Goal: Task Accomplishment & Management: Use online tool/utility

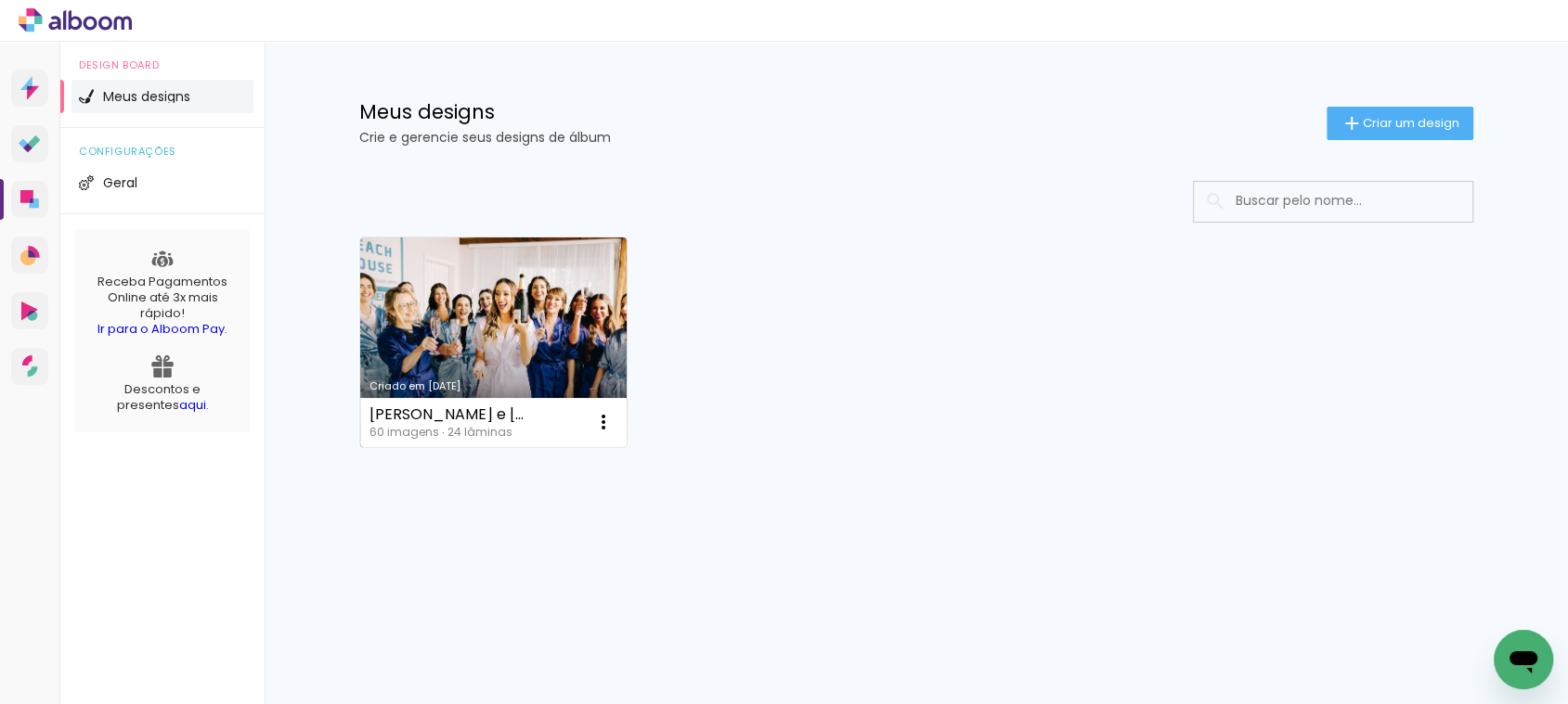
click at [498, 344] on link "Criado em [DATE]" at bounding box center [492, 342] width 266 height 210
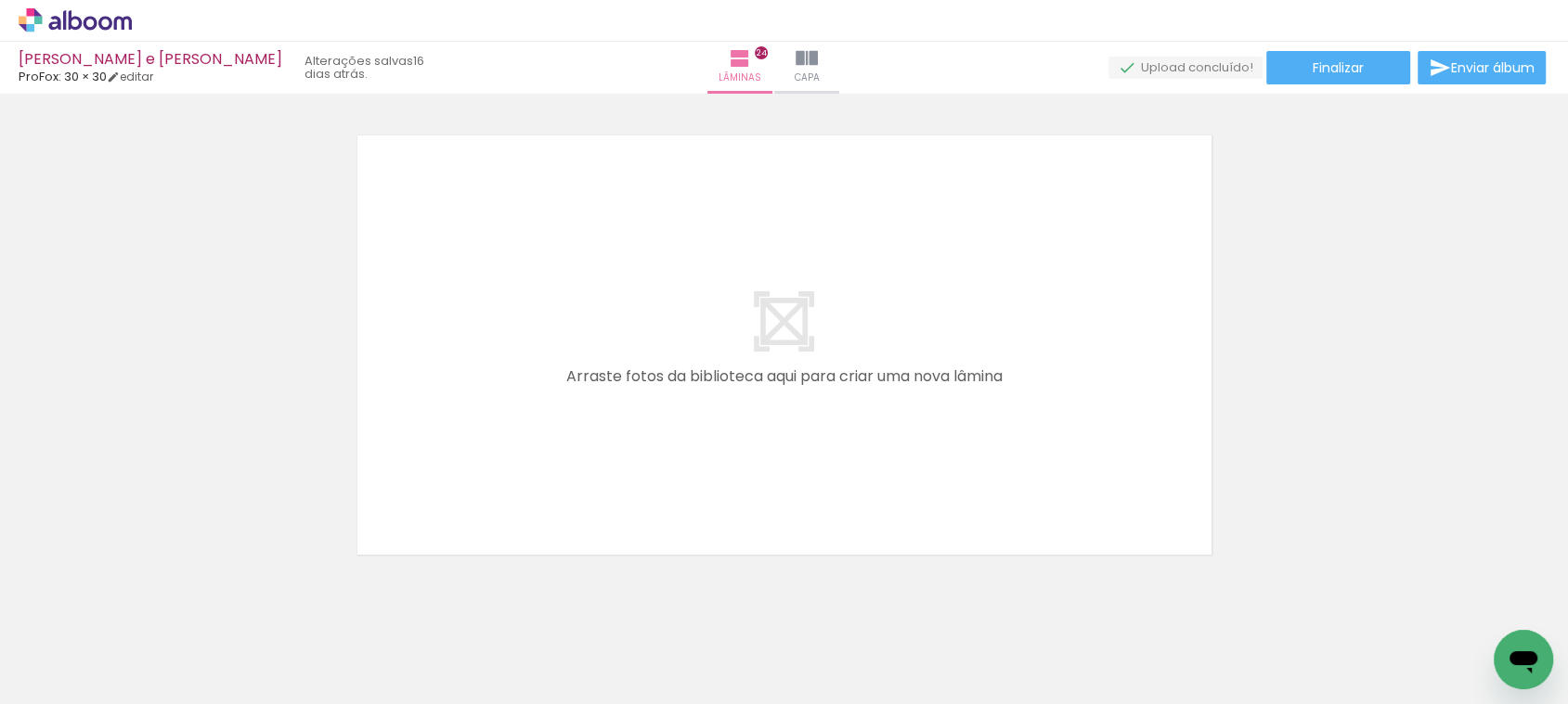
scroll to position [11554, 0]
click at [0, 0] on quentale-layouter at bounding box center [0, 0] width 0 height 0
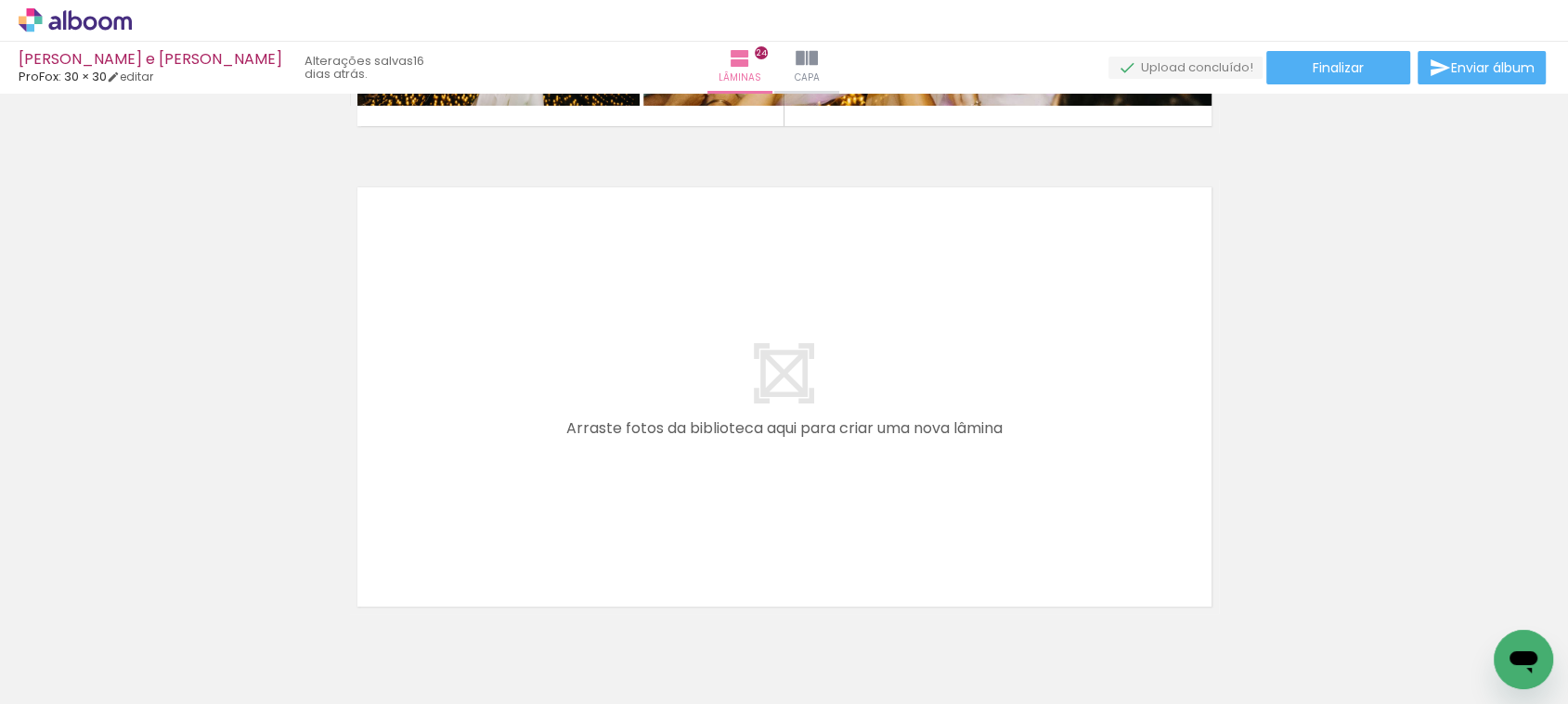
scroll to position [11596, 0]
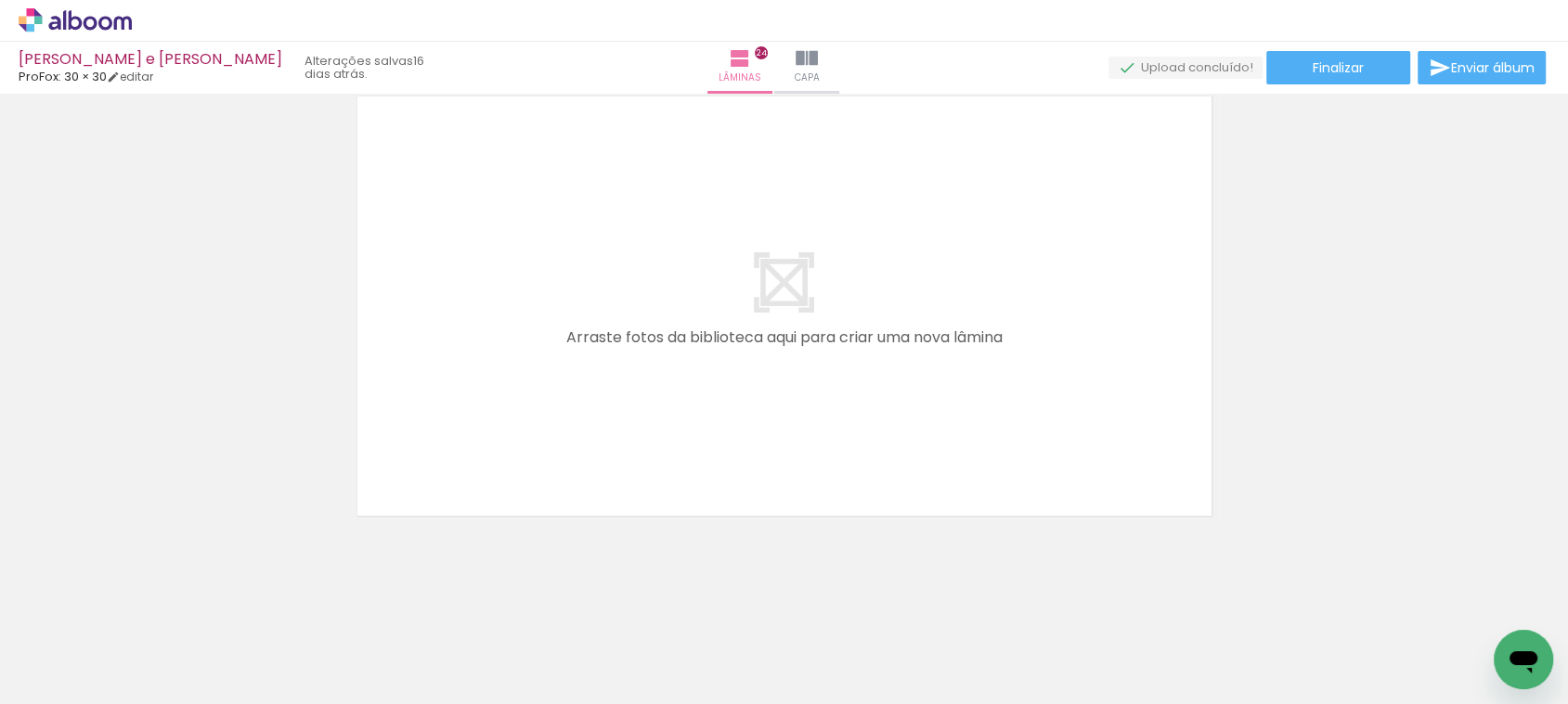
click at [0, 0] on quentale-layouter at bounding box center [0, 0] width 0 height 0
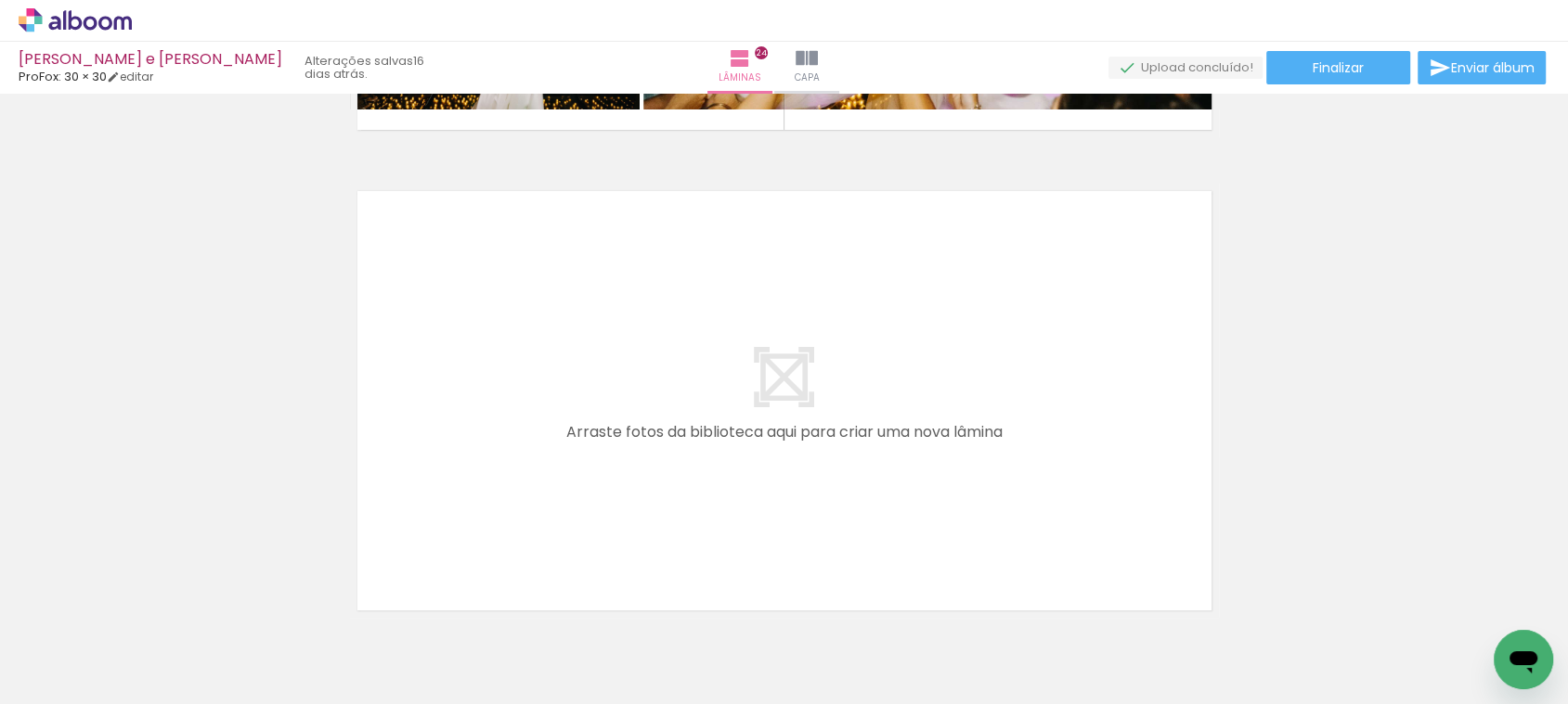
scroll to position [11487, 0]
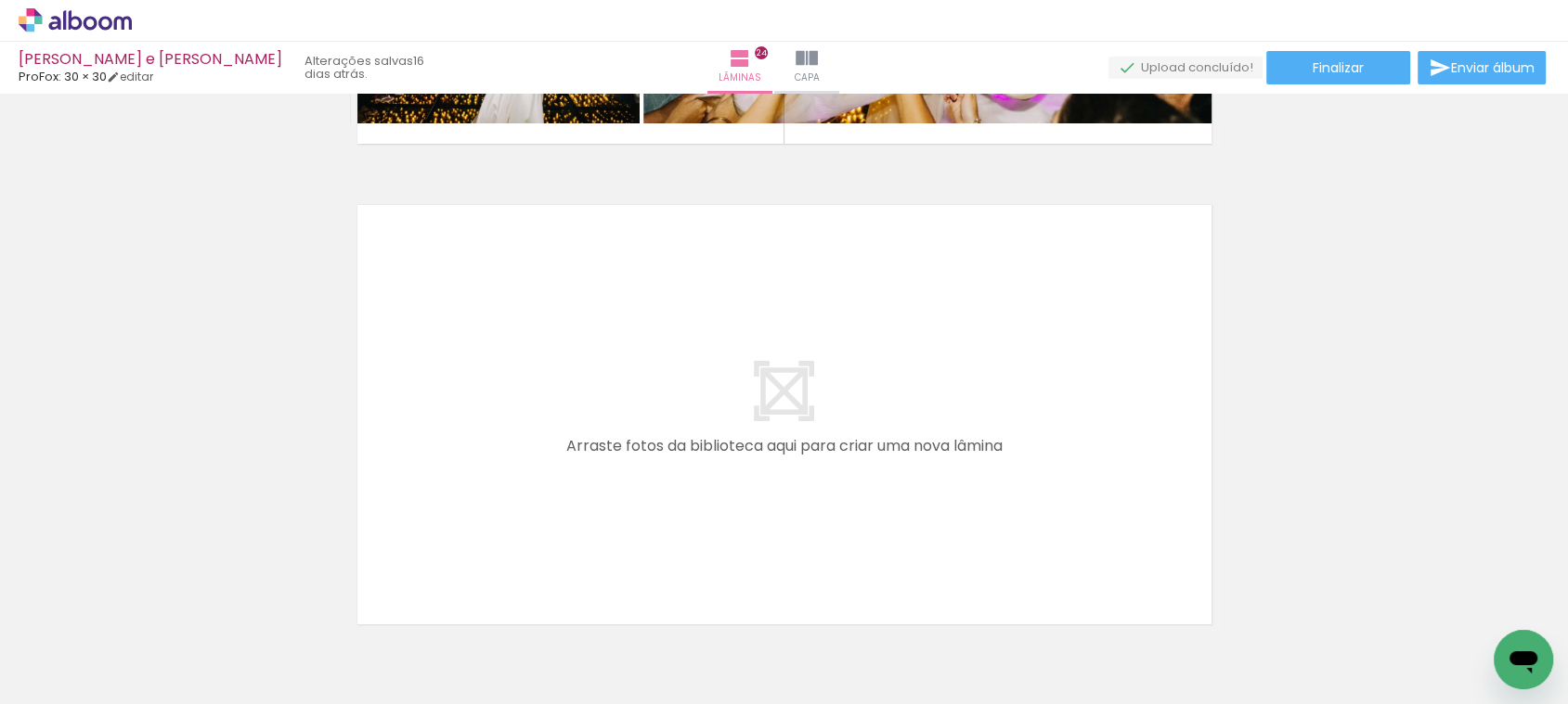
click at [0, 0] on quentale-layouter at bounding box center [0, 0] width 0 height 0
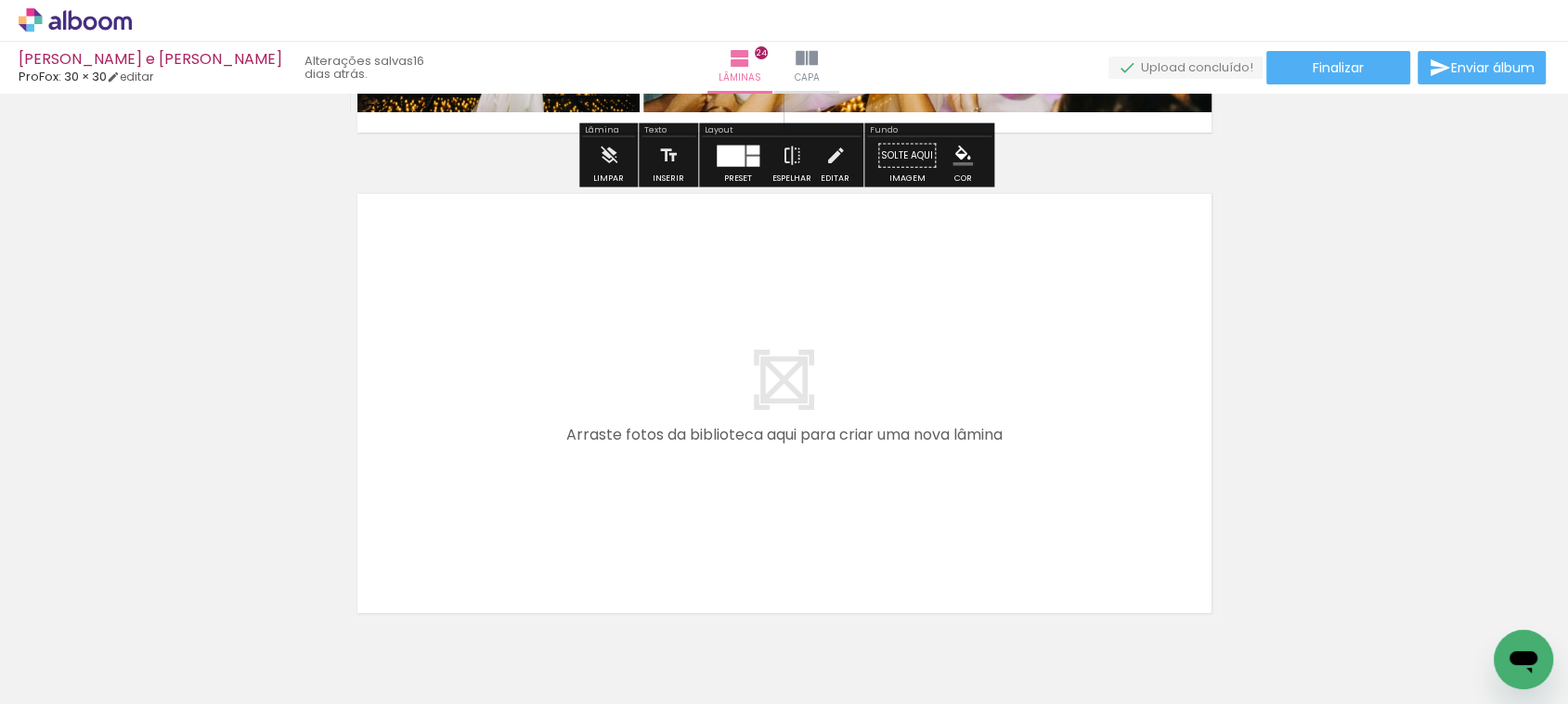
scroll to position [11482, 0]
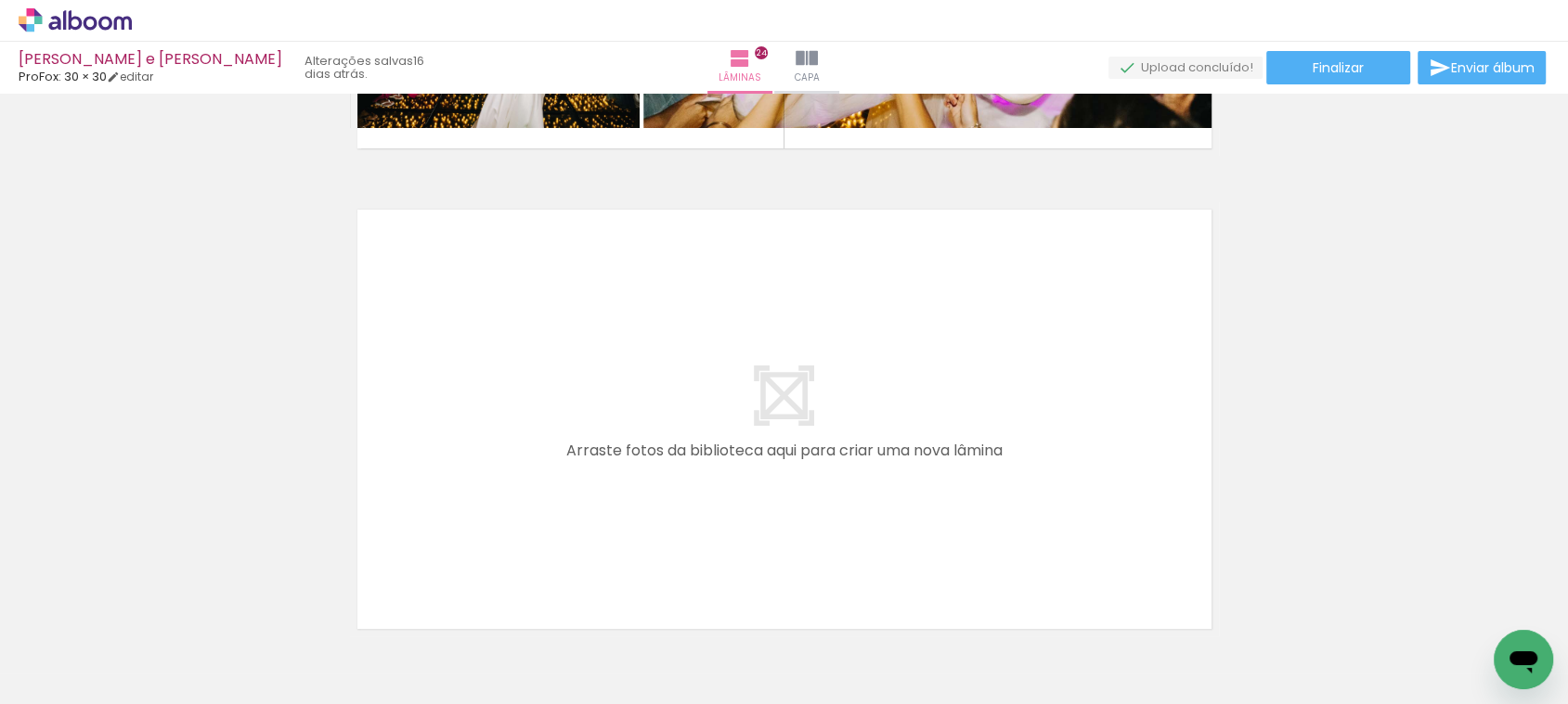
click at [0, 0] on quentale-layouter at bounding box center [0, 0] width 0 height 0
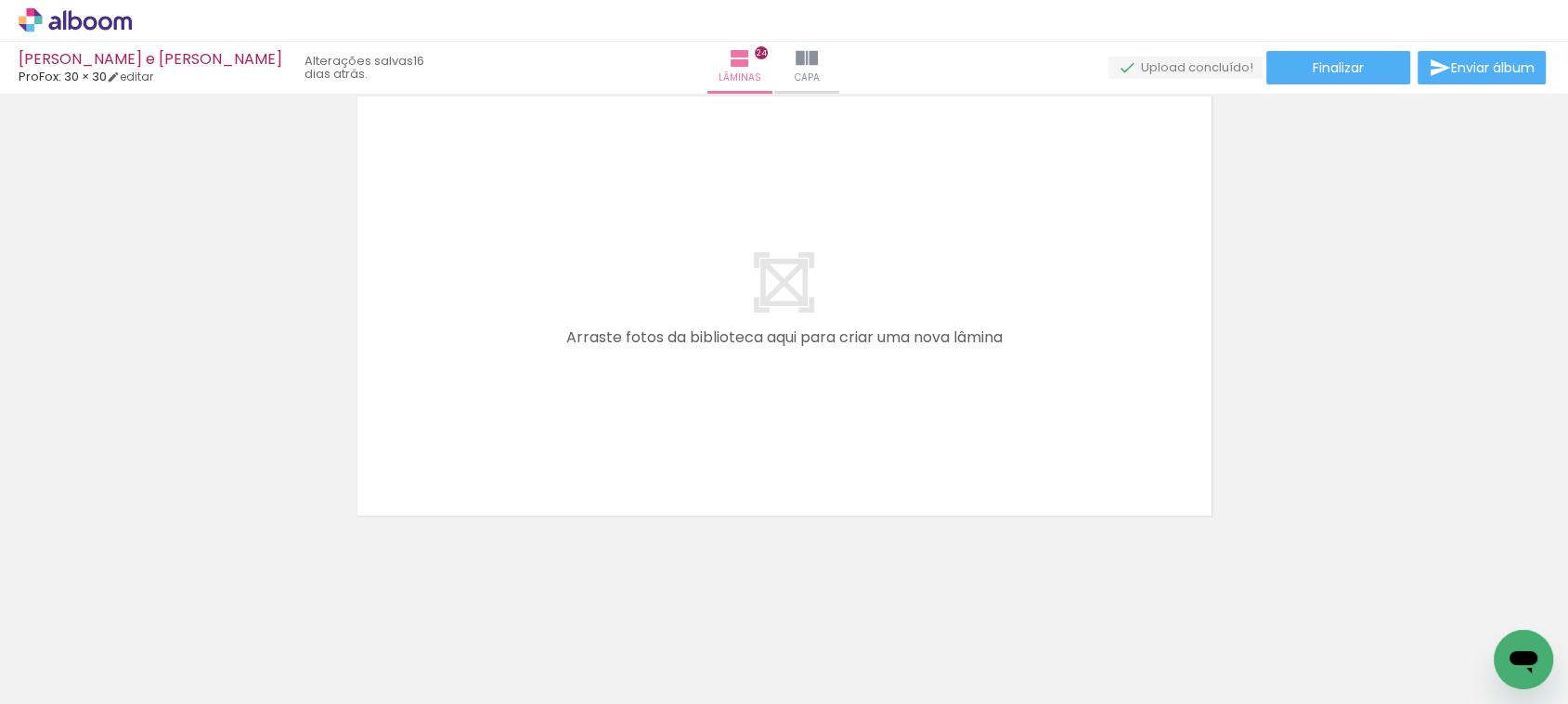
click at [0, 0] on quentale-layouter at bounding box center [0, 0] width 0 height 0
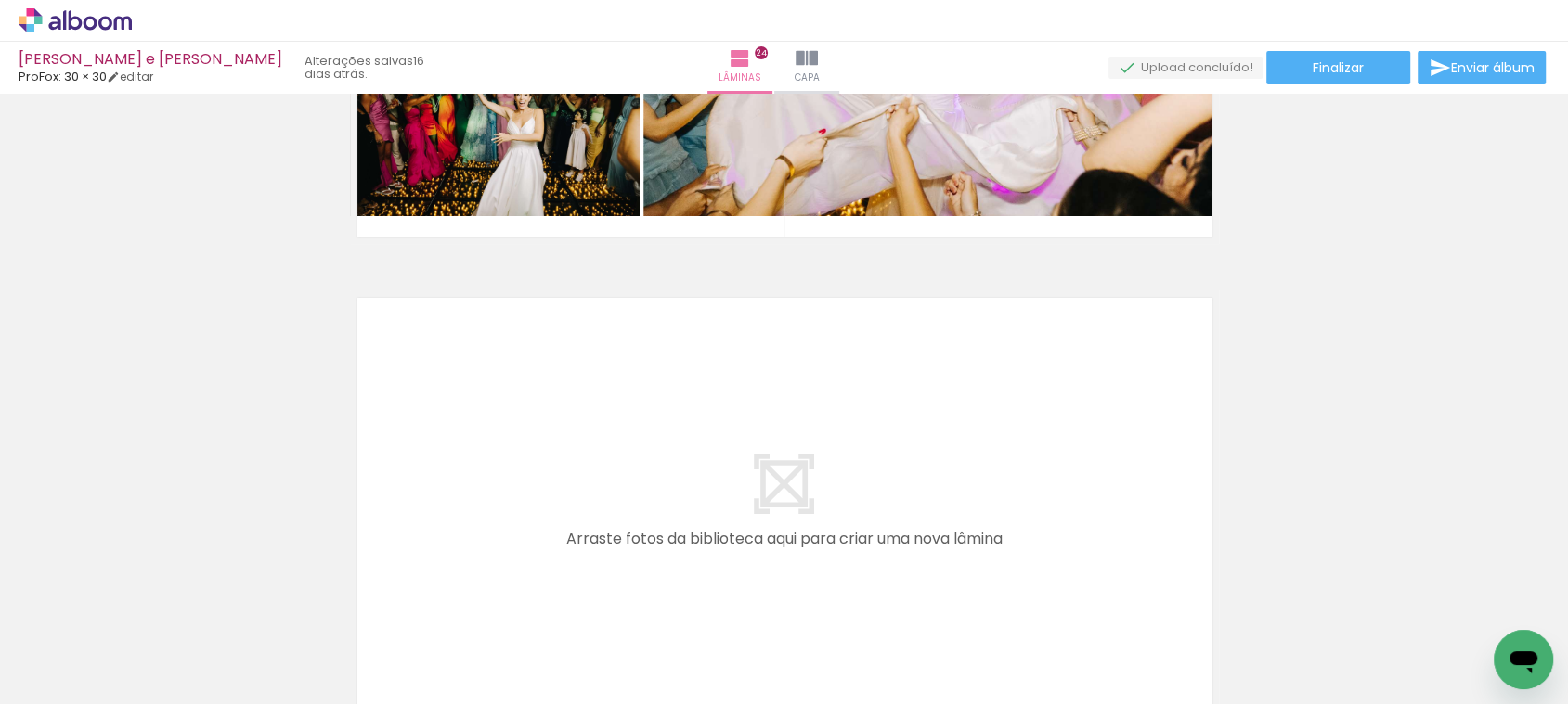
scroll to position [11376, 0]
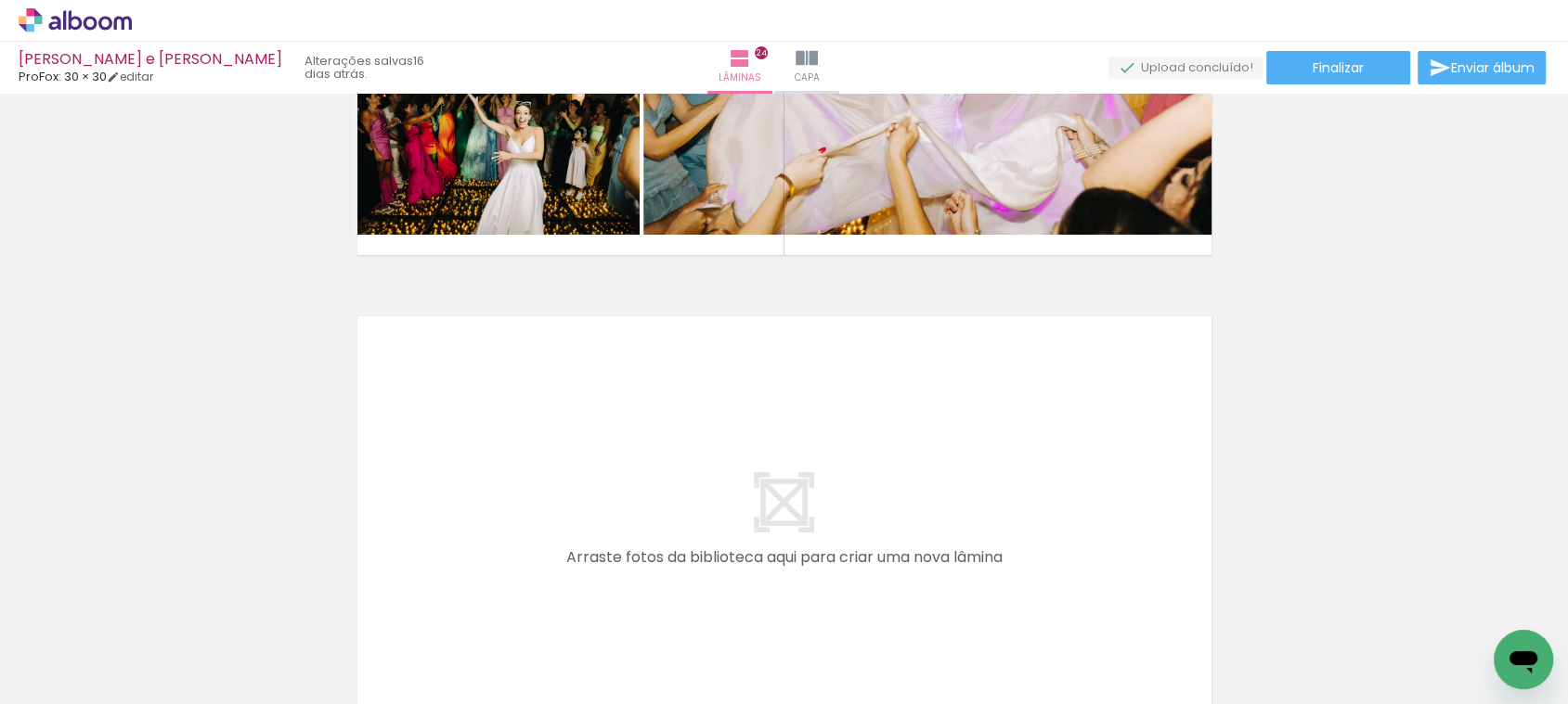
click at [0, 0] on quentale-layouter at bounding box center [0, 0] width 0 height 0
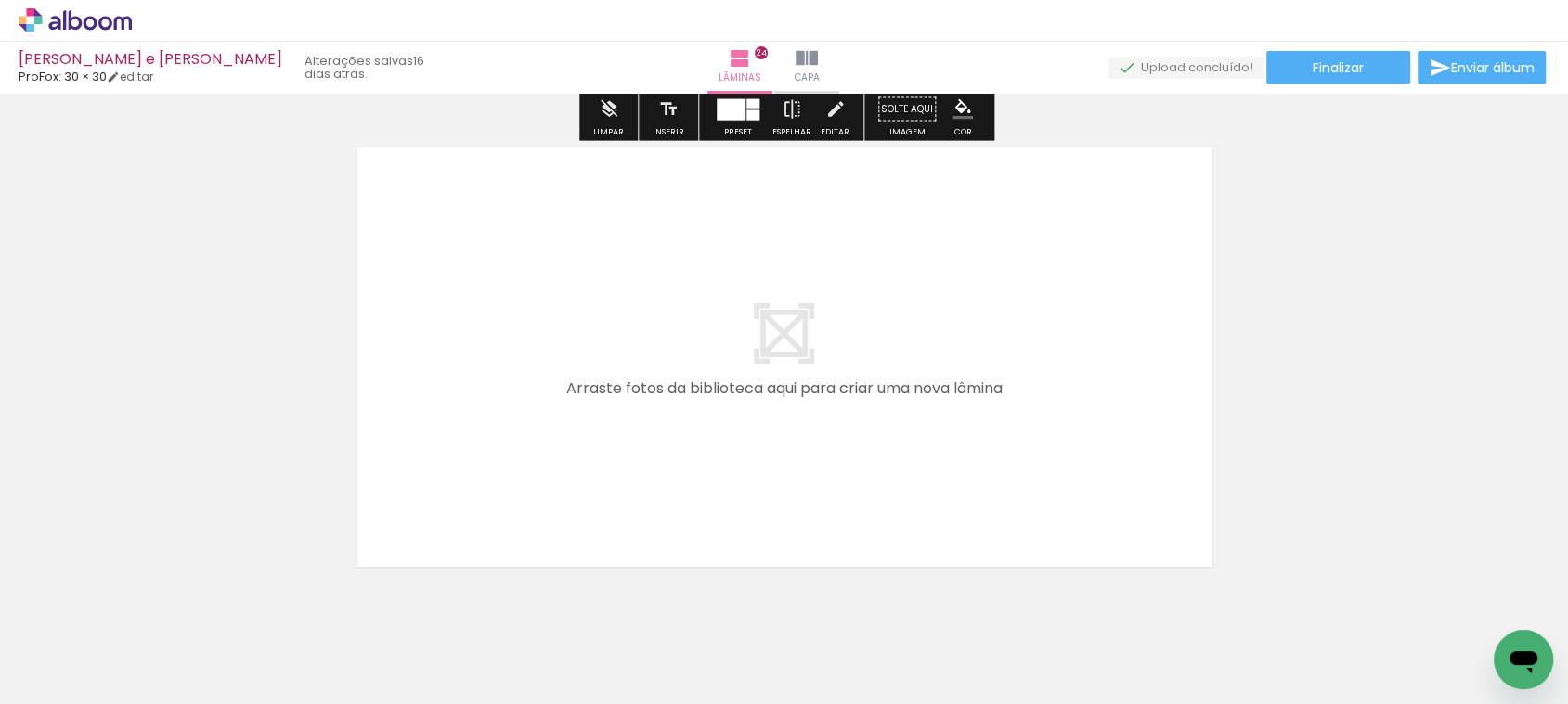
scroll to position [11596, 0]
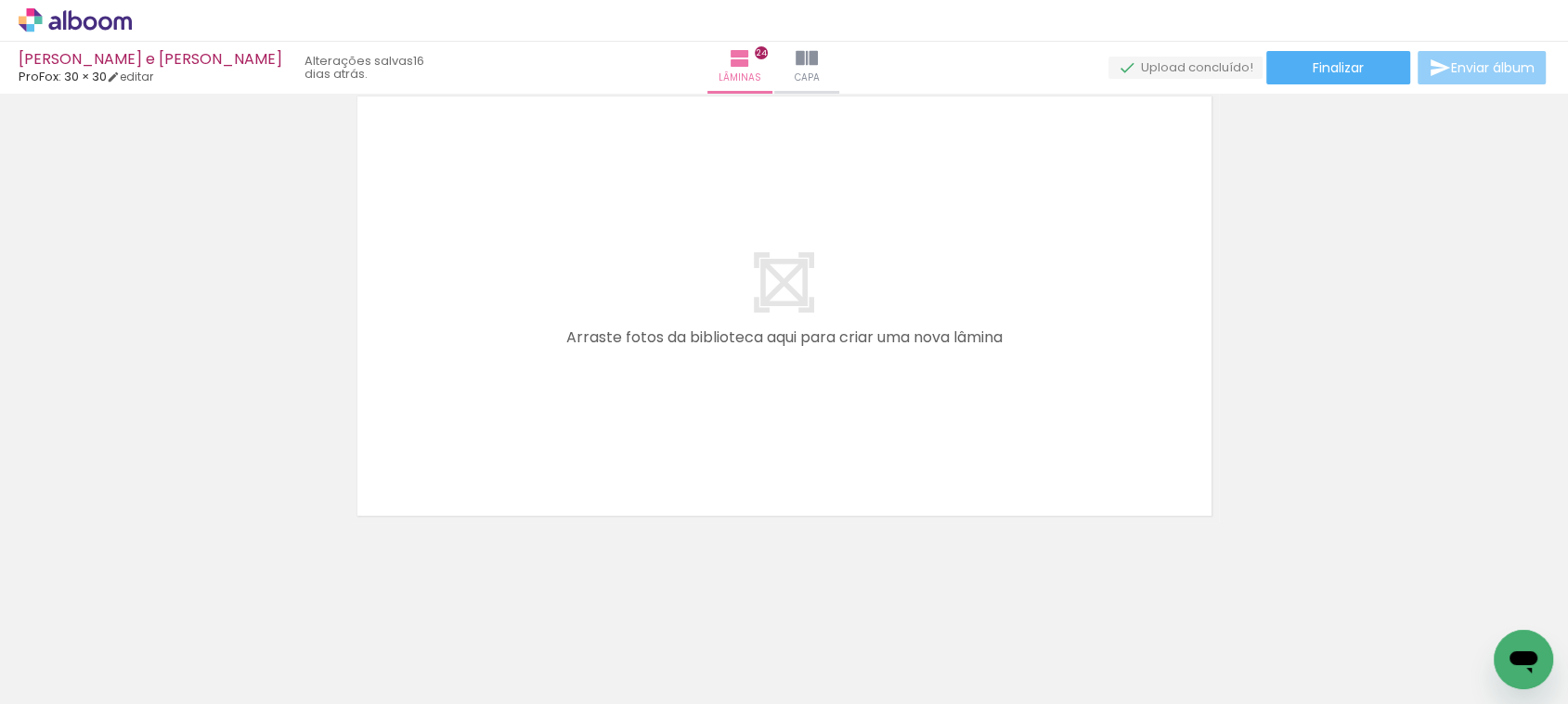
click at [1463, 74] on span "Enviar álbum" at bounding box center [1494, 68] width 84 height 13
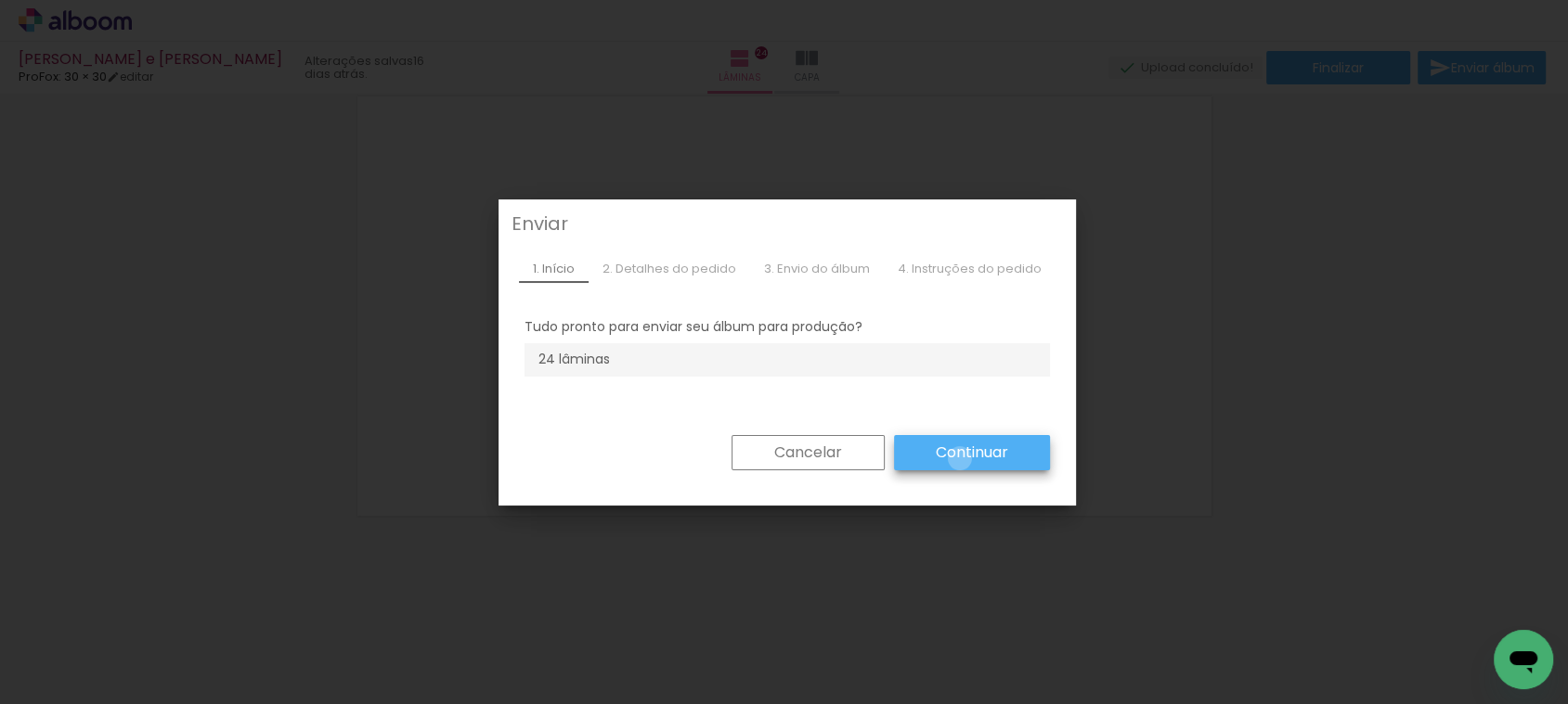
click at [0, 0] on slot "Continuar" at bounding box center [0, 0] width 0 height 0
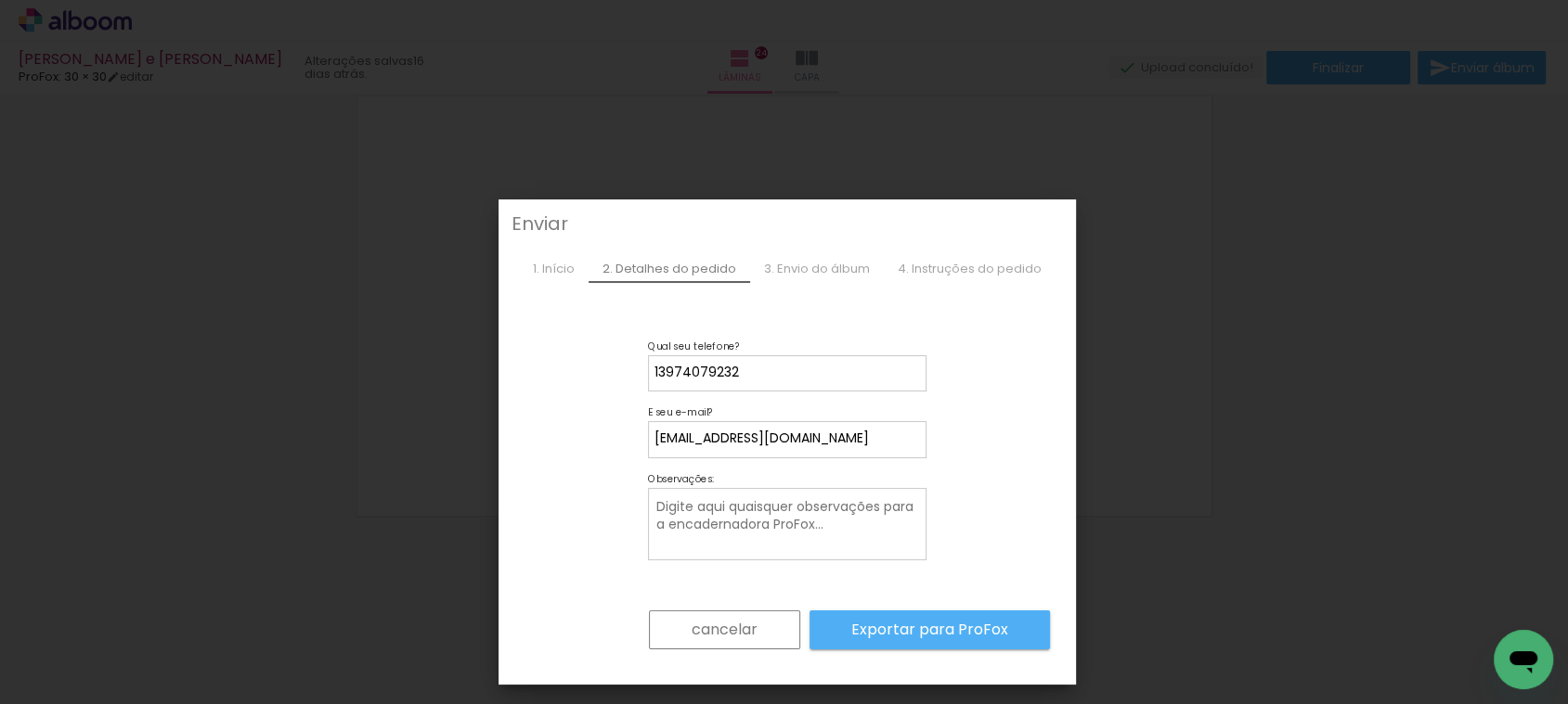
click at [0, 0] on slot "Exportar para ProFox" at bounding box center [0, 0] width 0 height 0
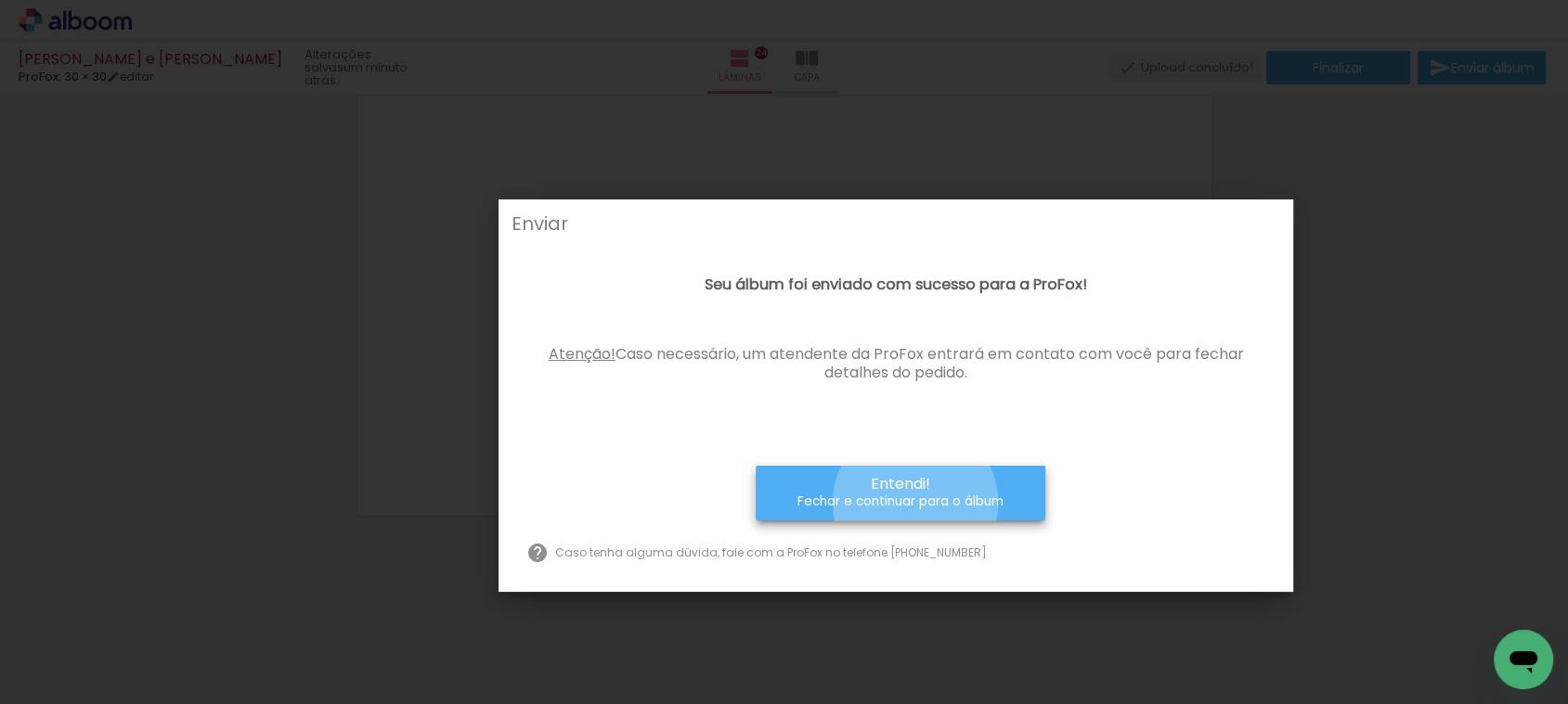
click at [0, 0] on small "Fechar e continuar para o álbum" at bounding box center [0, 0] width 0 height 0
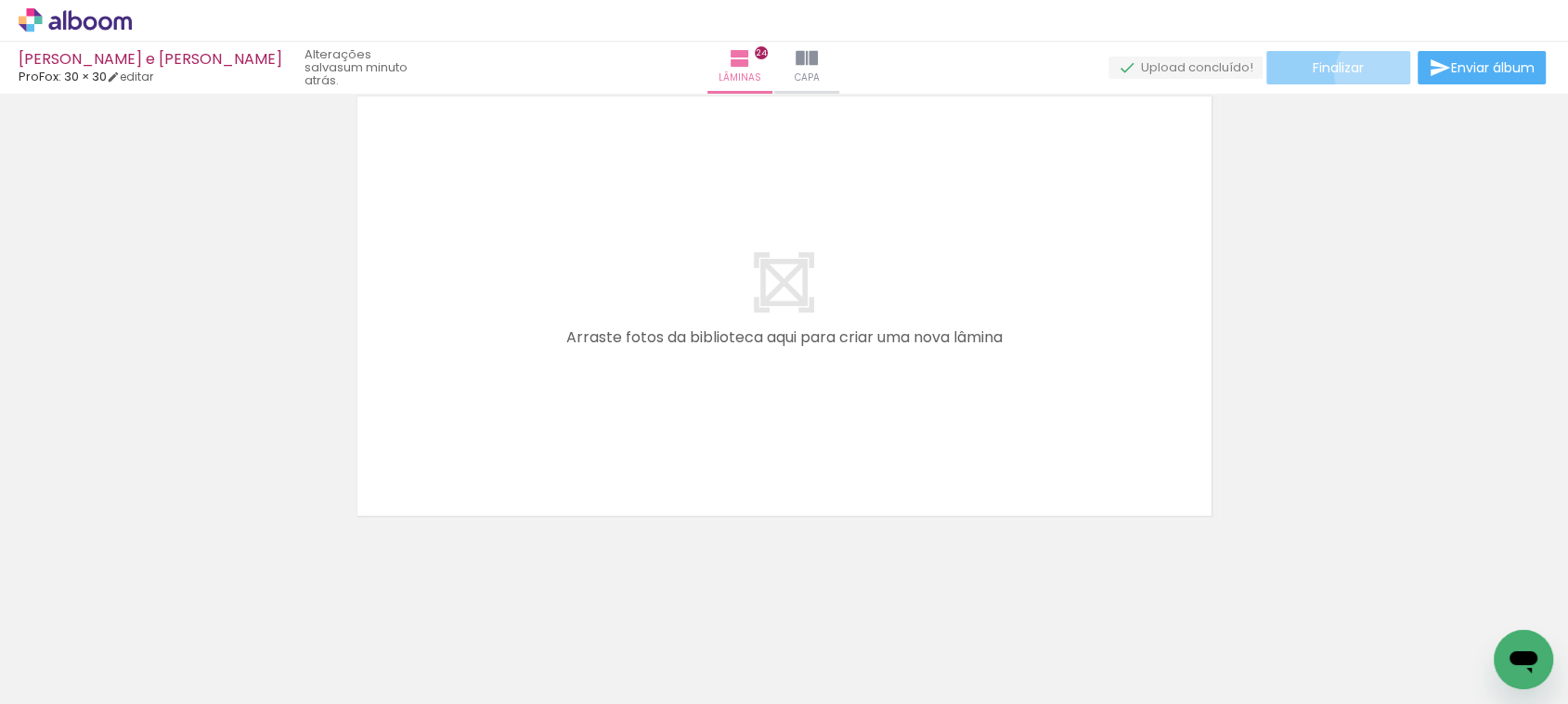
click at [1369, 73] on paper-button "Finalizar" at bounding box center [1338, 68] width 144 height 33
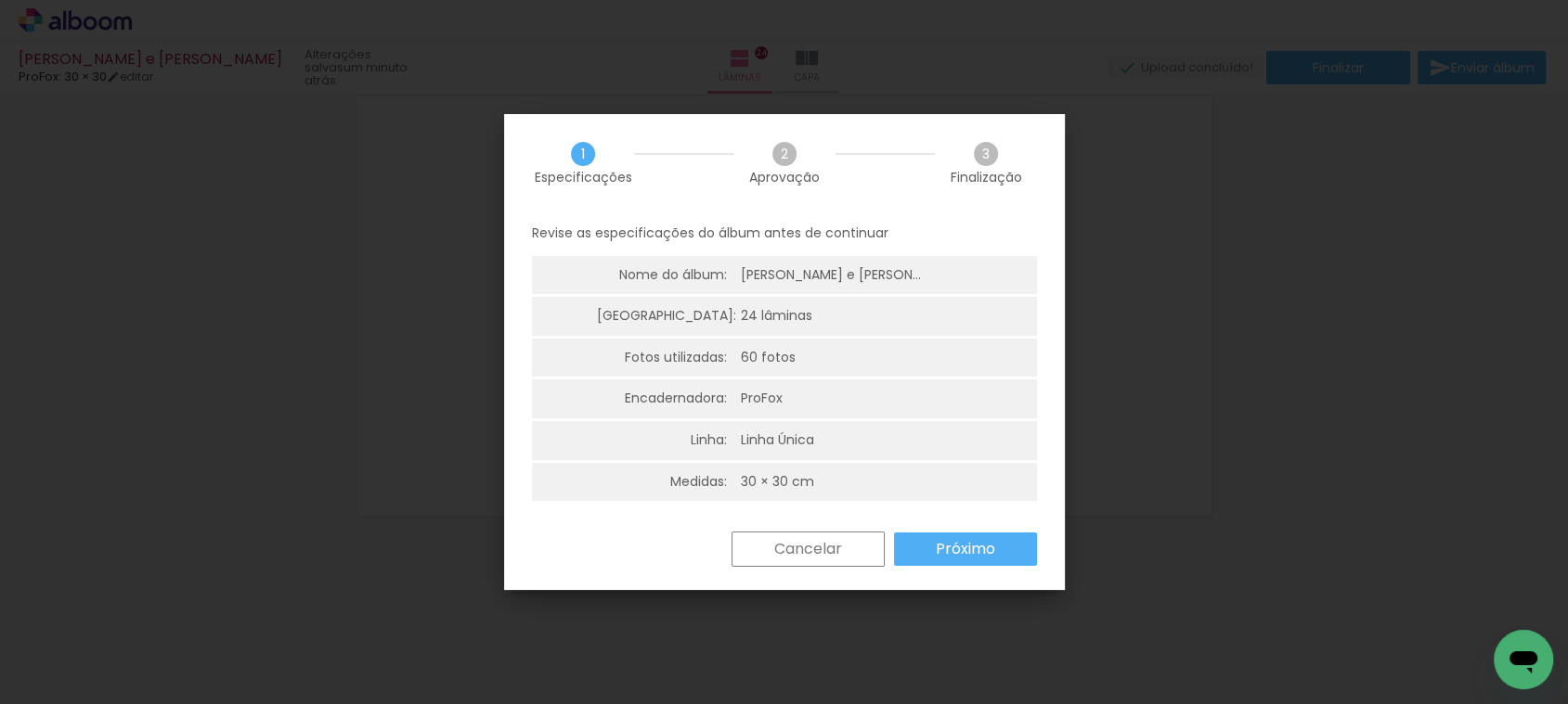
click at [959, 560] on paper-button "Próximo" at bounding box center [966, 549] width 143 height 33
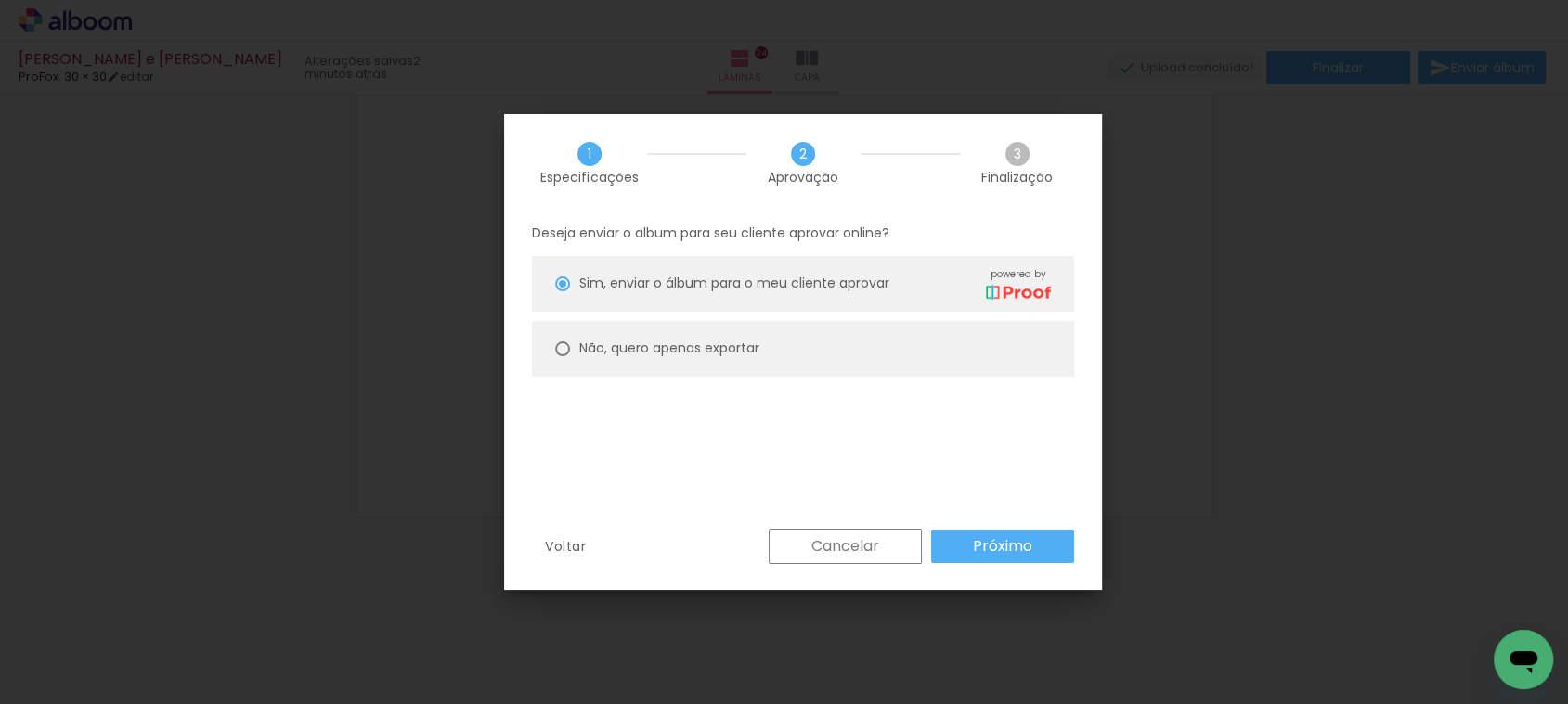
click at [0, 0] on slot "Não, quero apenas exportar" at bounding box center [0, 0] width 0 height 0
type paper-radio-button "on"
click at [1051, 547] on paper-button "Próximo" at bounding box center [1003, 547] width 143 height 33
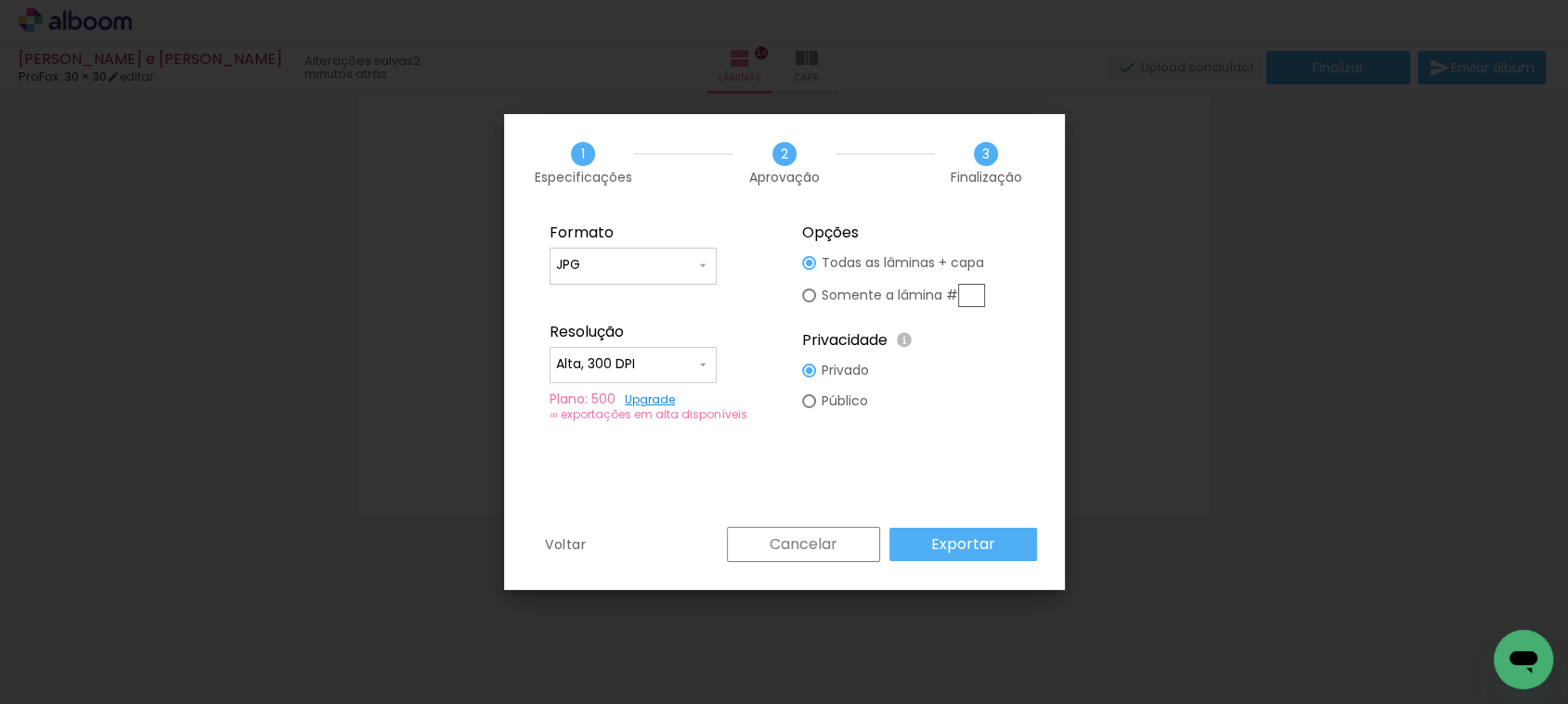
click at [998, 539] on paper-button "Exportar" at bounding box center [963, 545] width 148 height 33
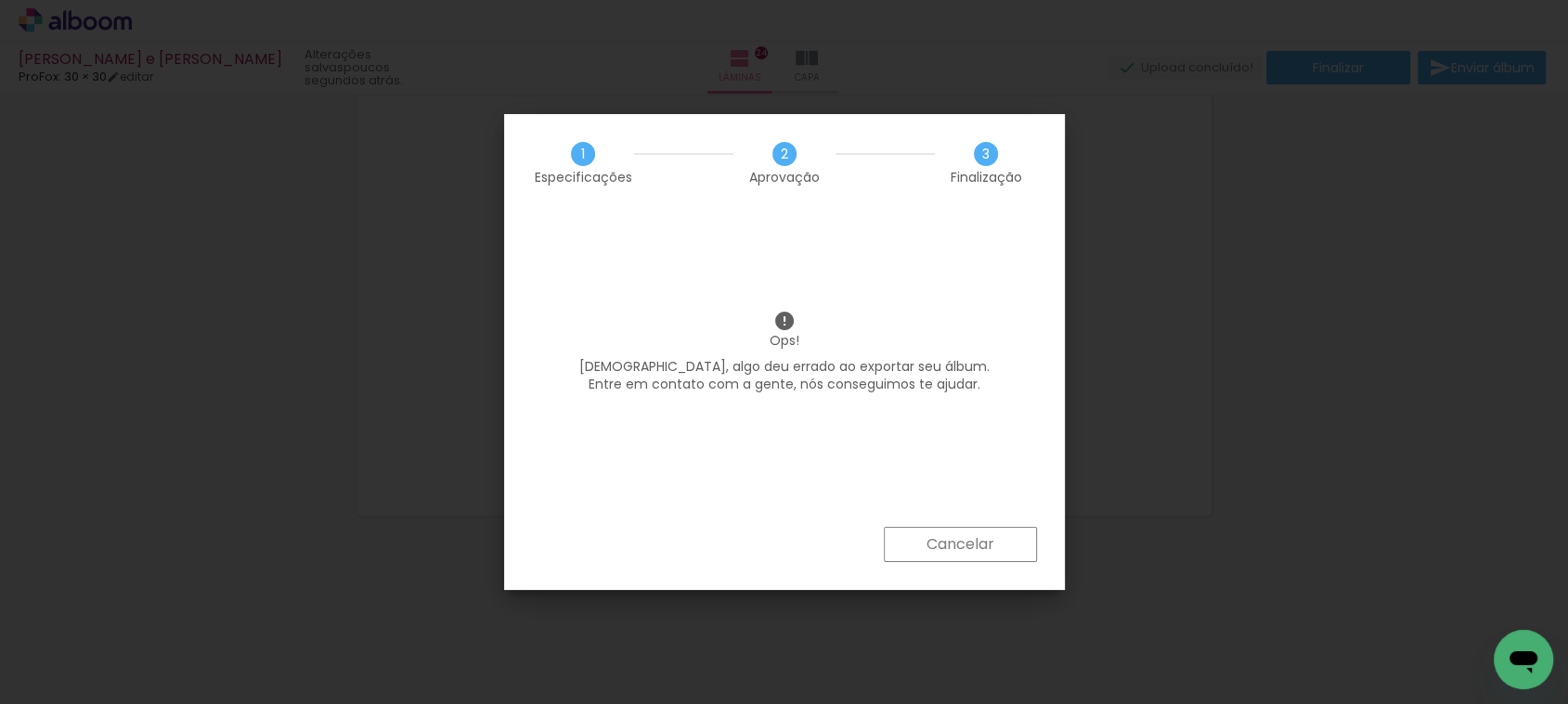
click at [998, 539] on paper-button "Cancelar" at bounding box center [960, 545] width 154 height 35
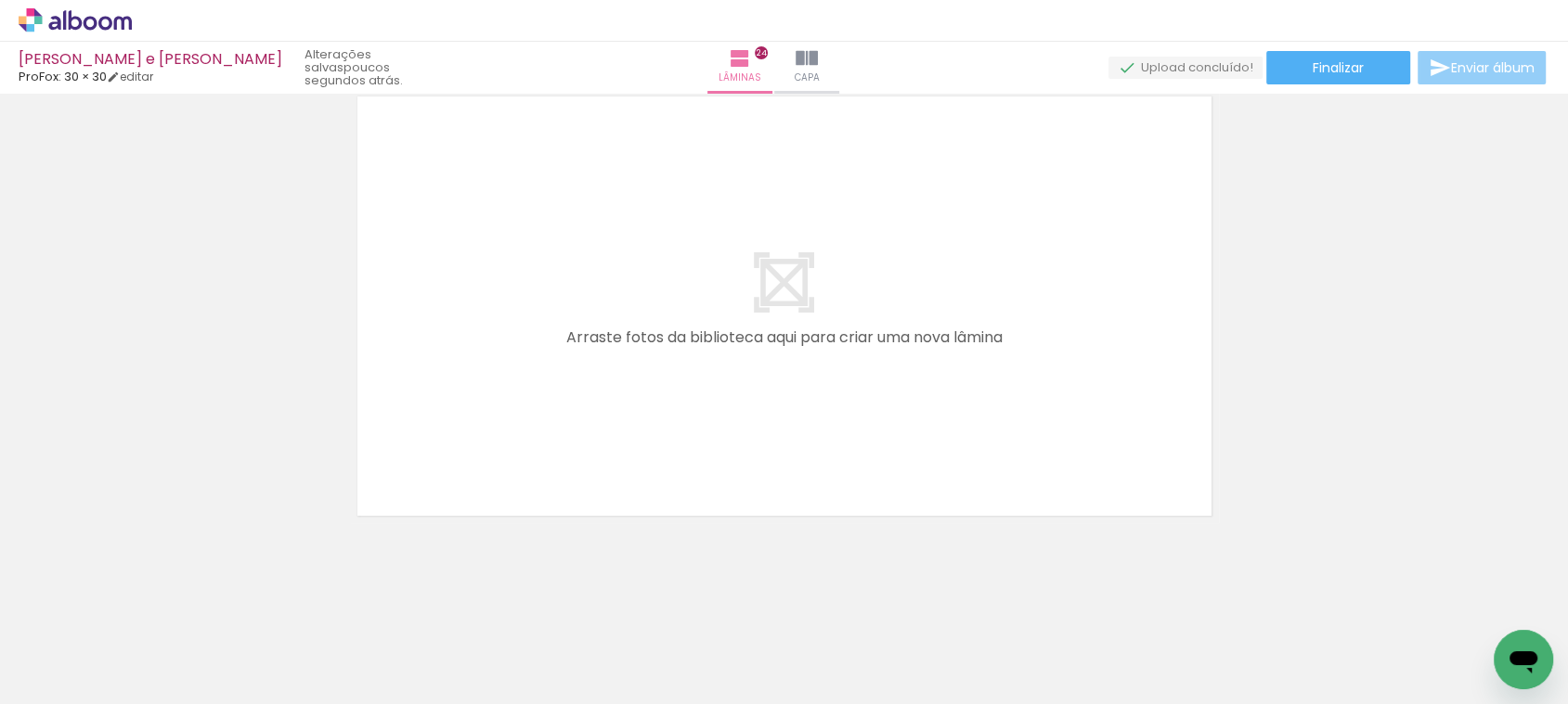
click at [1440, 55] on paper-button "Enviar álbum" at bounding box center [1482, 68] width 128 height 33
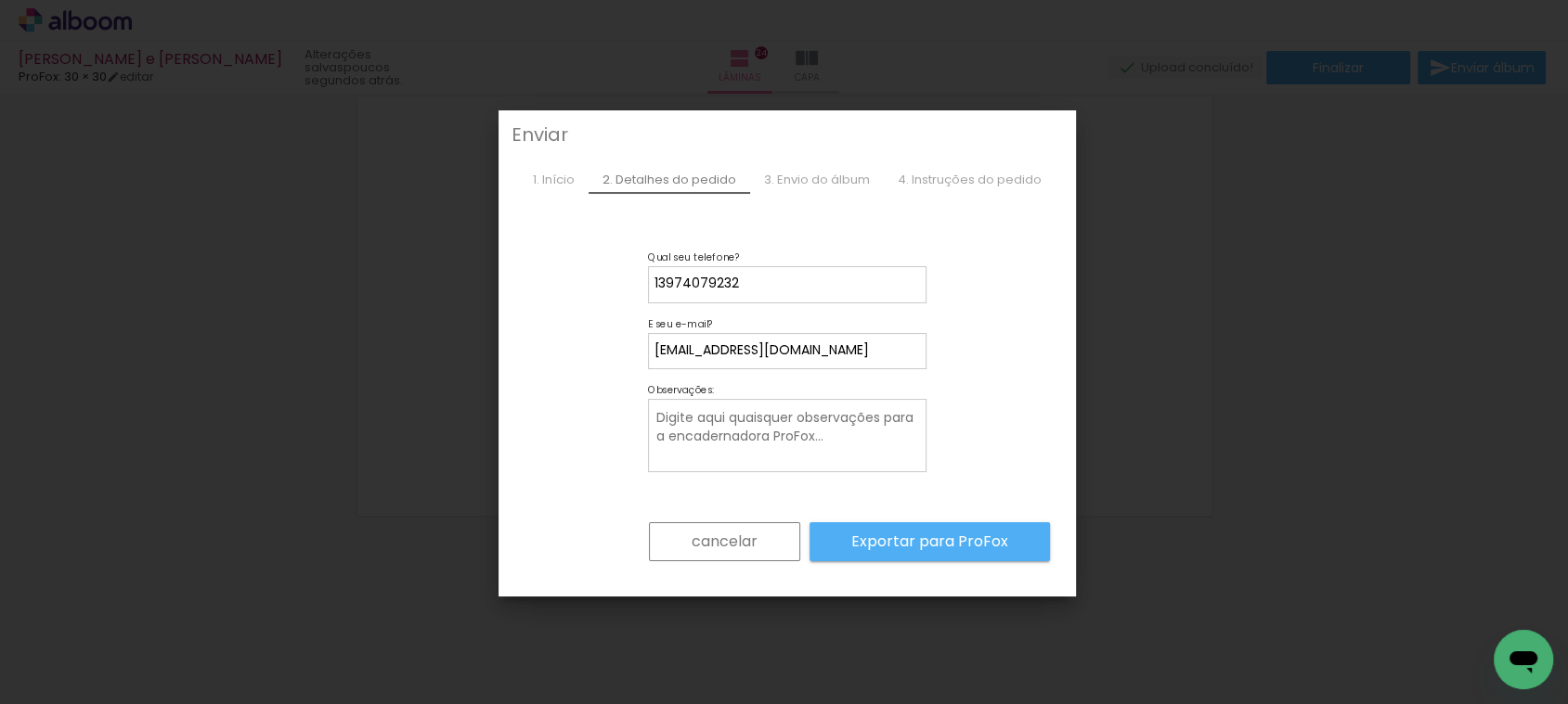
click at [0, 0] on slot "cancelar" at bounding box center [0, 0] width 0 height 0
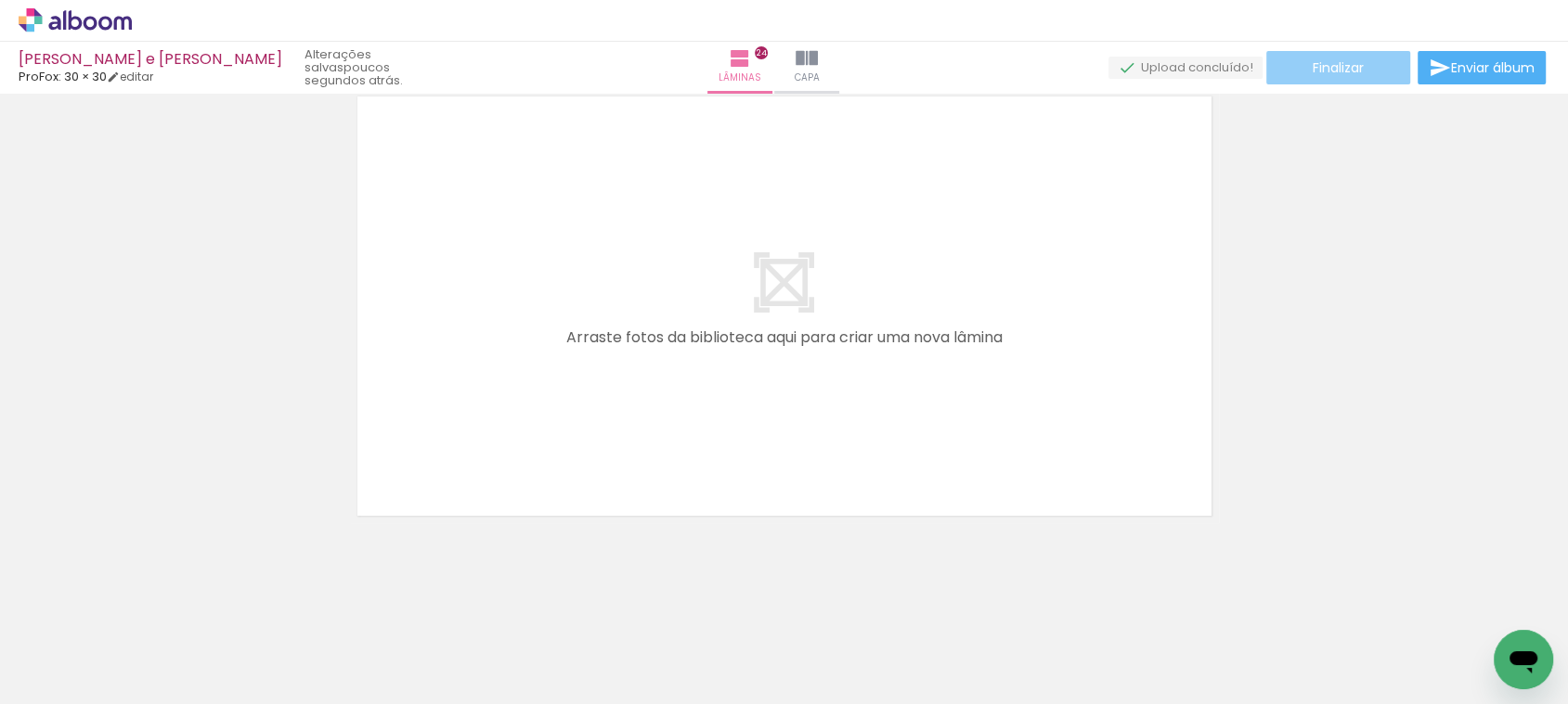
click at [1284, 62] on paper-button "Finalizar" at bounding box center [1338, 68] width 144 height 33
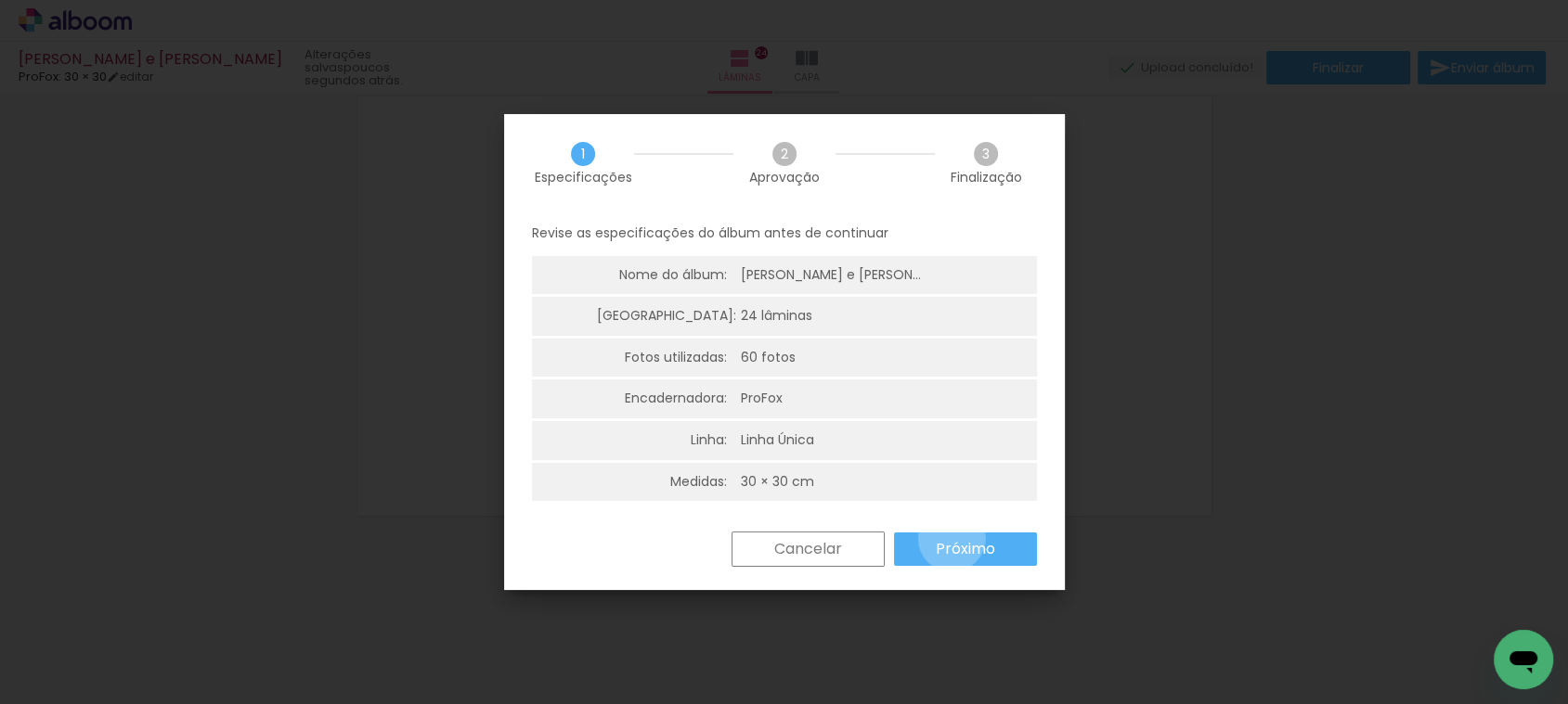
click at [0, 0] on slot "Próximo" at bounding box center [0, 0] width 0 height 0
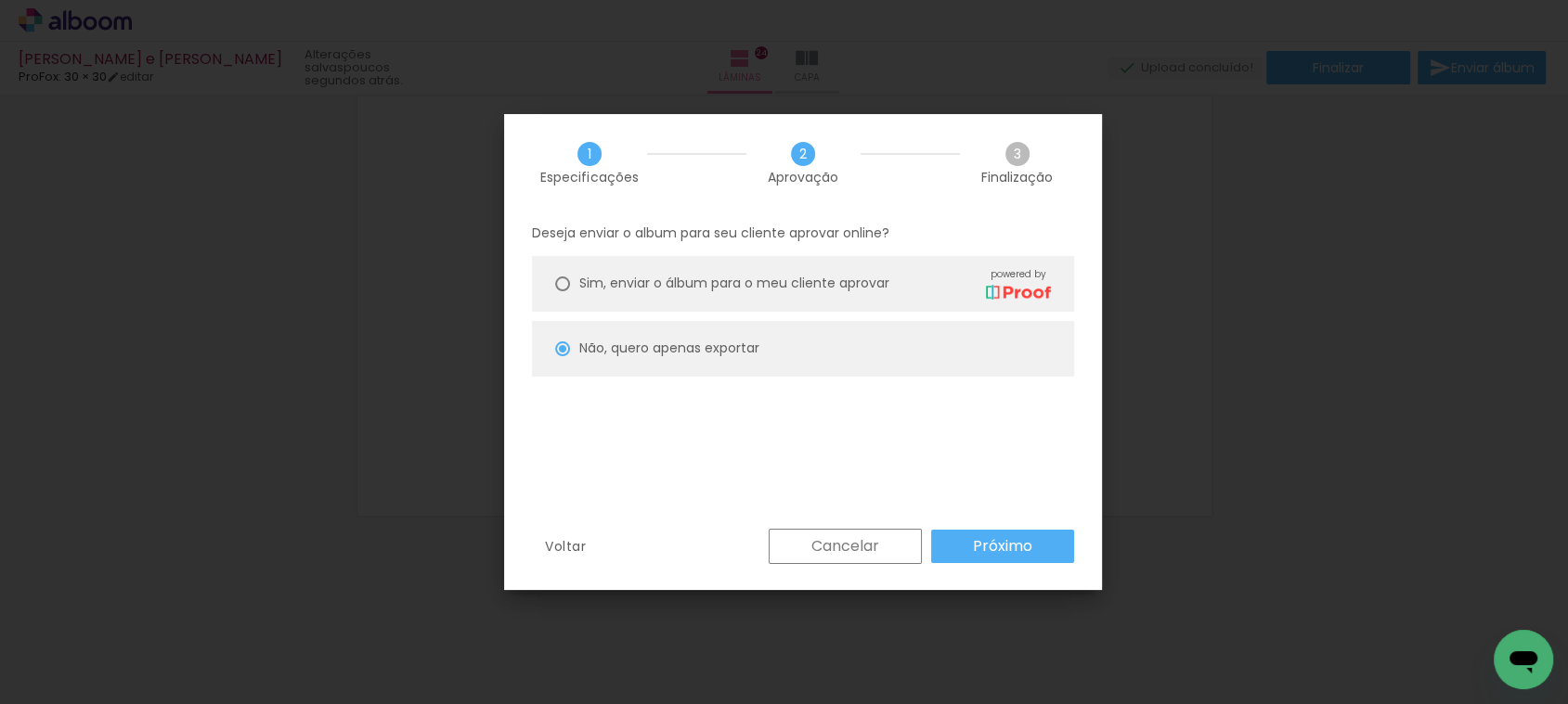
click at [0, 0] on slot "Próximo" at bounding box center [0, 0] width 0 height 0
type input "Alta, 300 DPI"
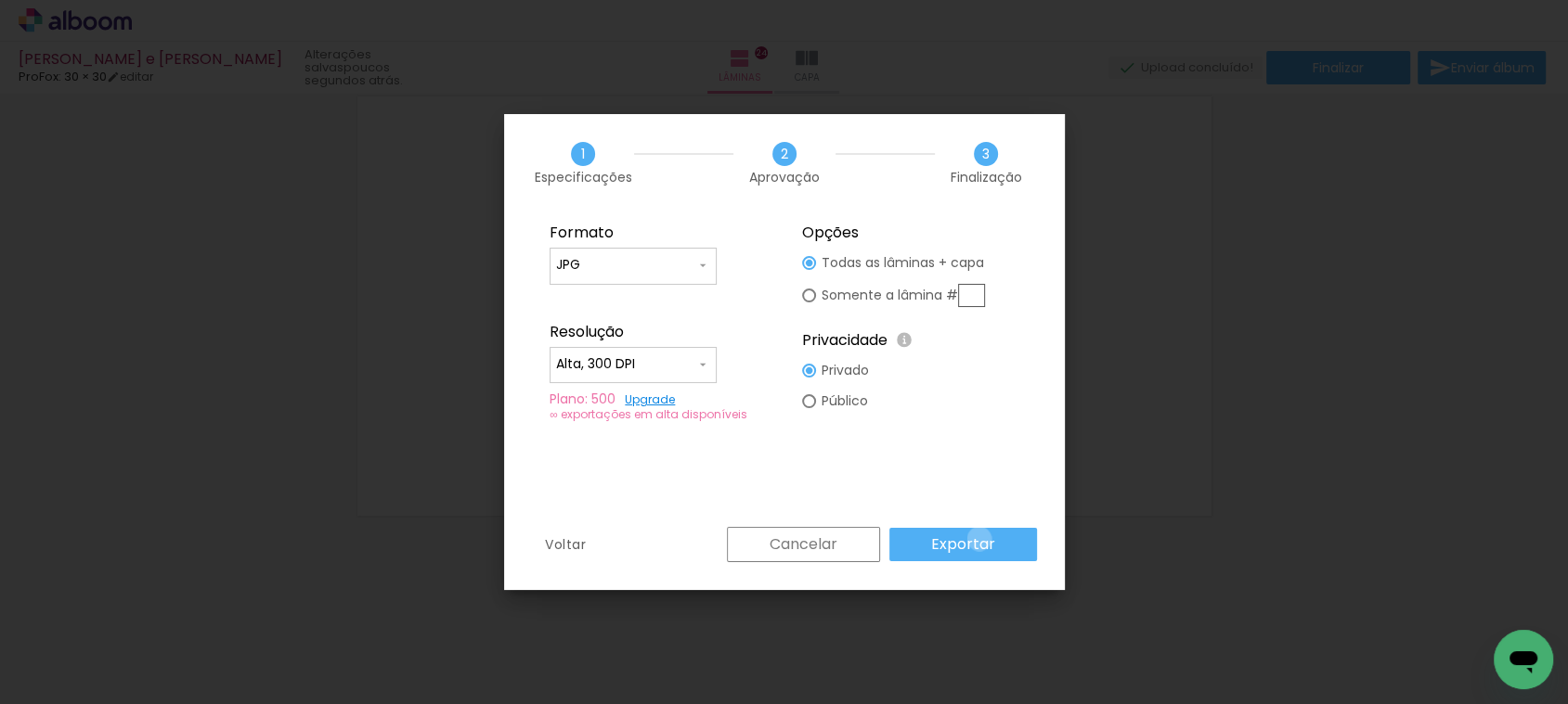
click at [0, 0] on slot "Exportar" at bounding box center [0, 0] width 0 height 0
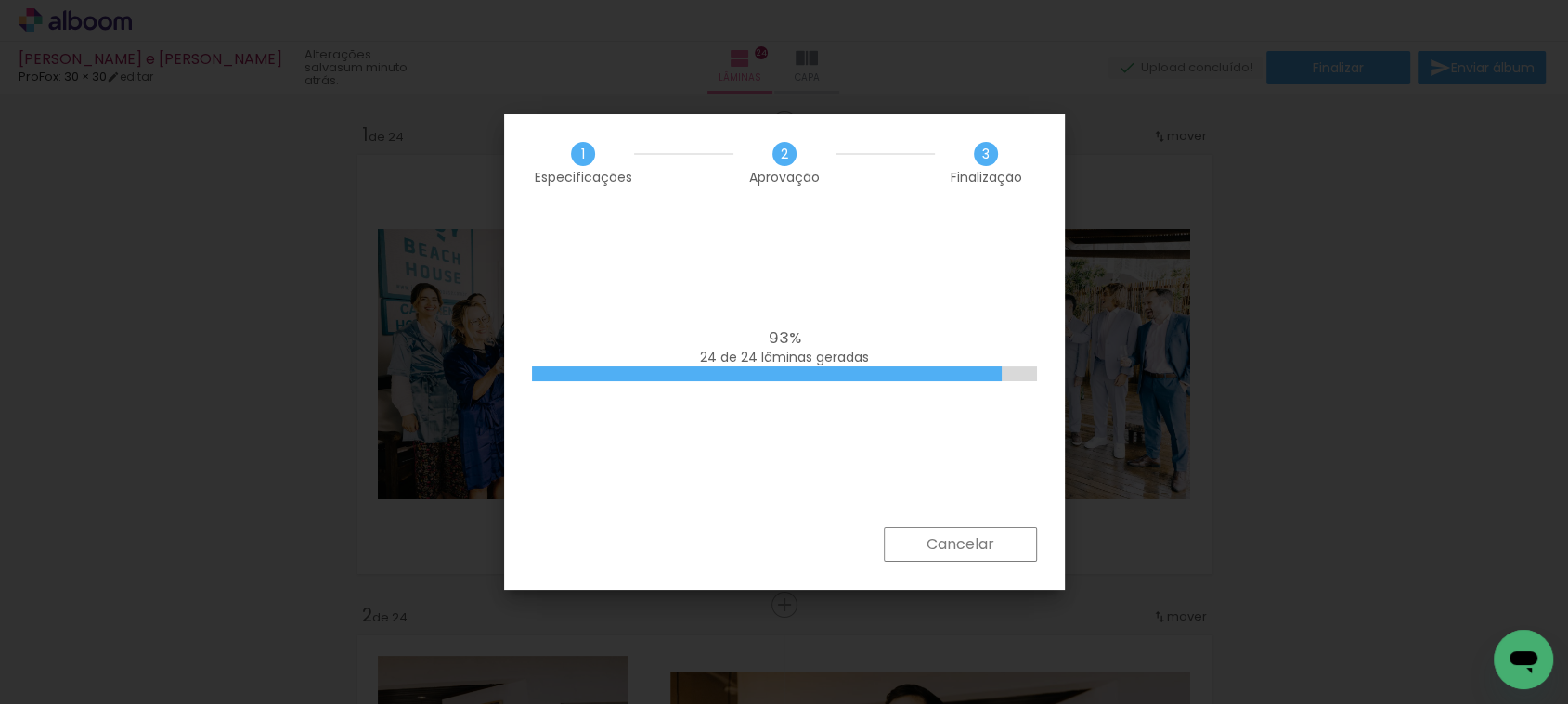
scroll to position [11596, 0]
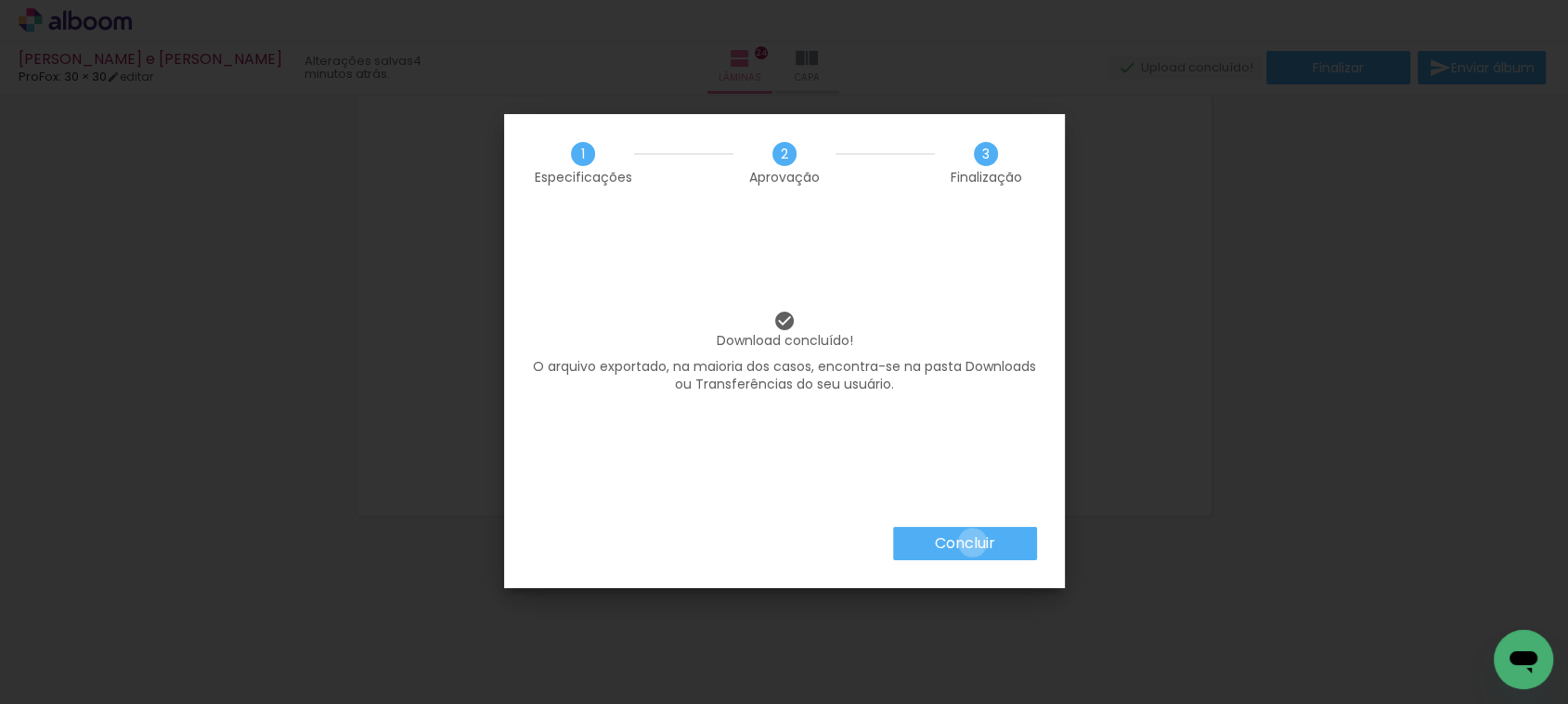
click at [0, 0] on slot "Concluir" at bounding box center [0, 0] width 0 height 0
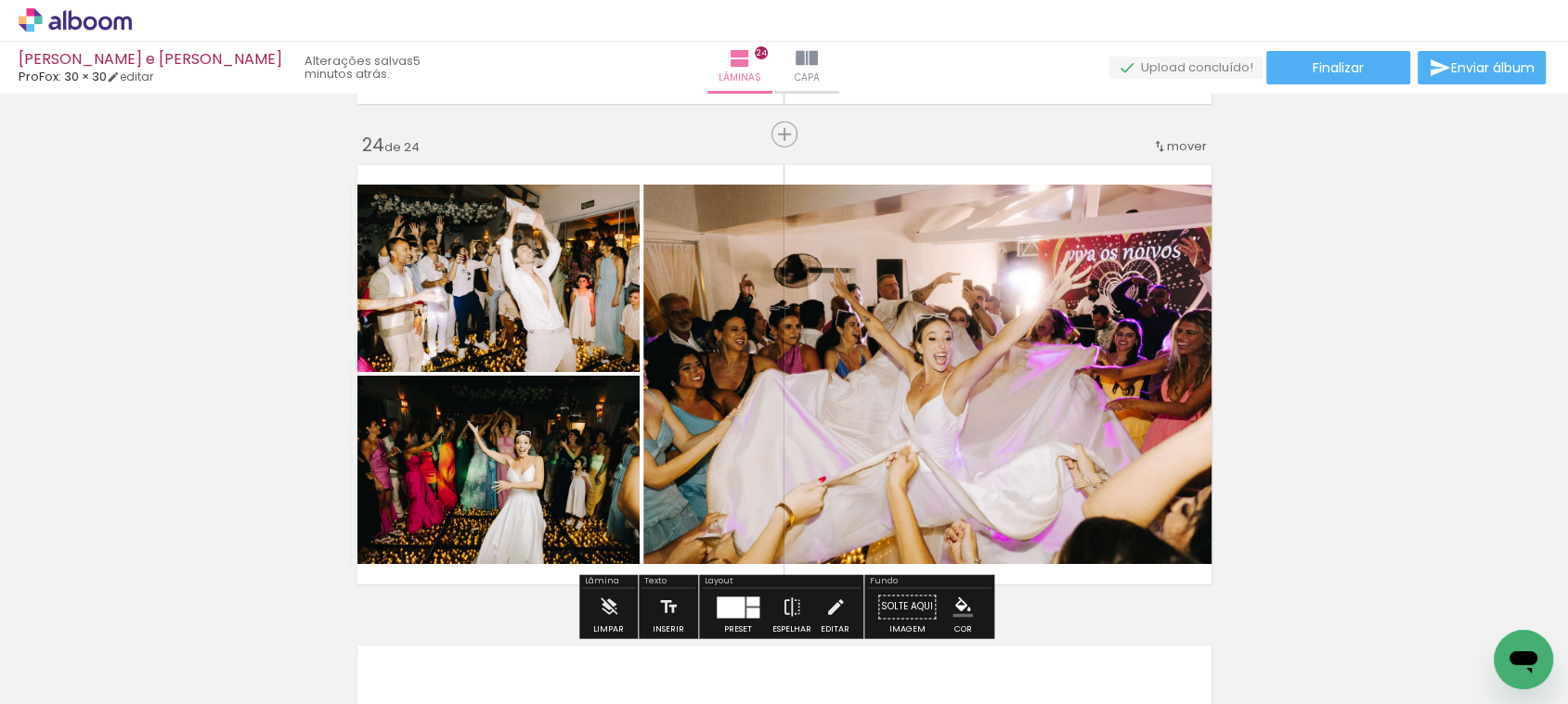
scroll to position [11056, 0]
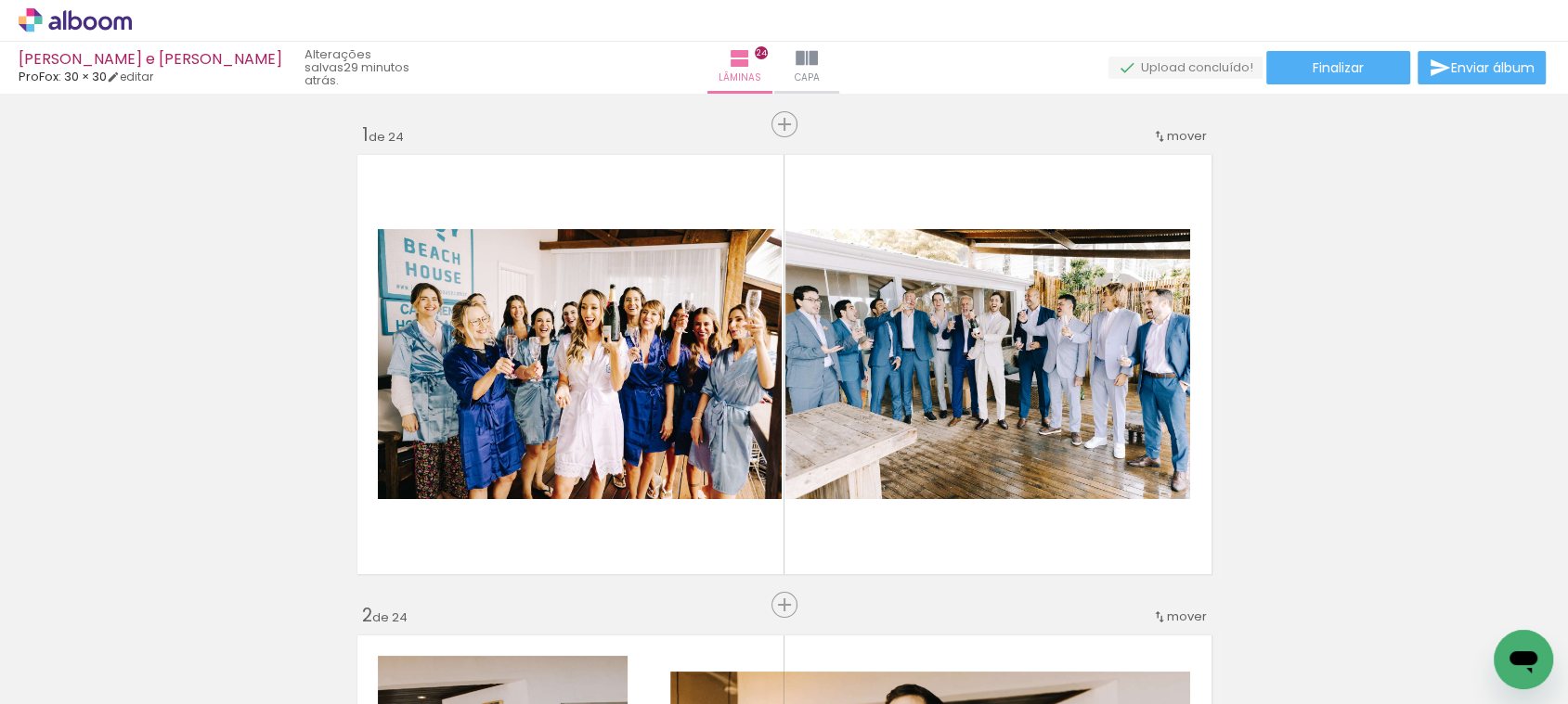
scroll to position [11056, 0]
